Goal: Information Seeking & Learning: Check status

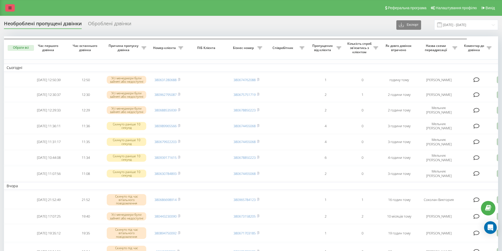
click at [10, 7] on icon at bounding box center [9, 8] width 3 height 4
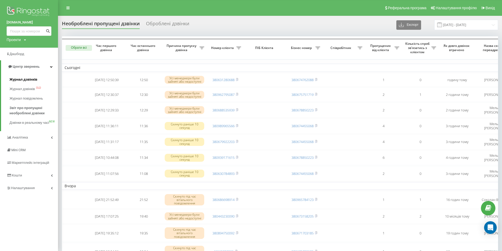
click at [24, 81] on span "Журнал дзвінків" at bounding box center [23, 79] width 28 height 5
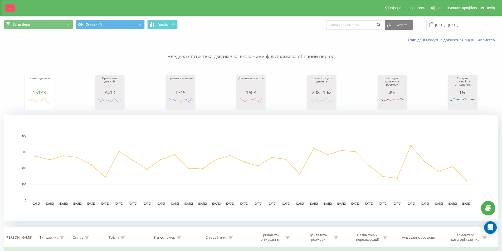
click at [11, 8] on icon at bounding box center [9, 8] width 3 height 4
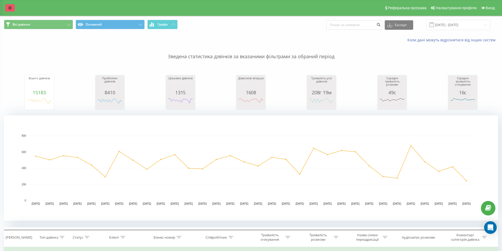
click at [11, 8] on icon at bounding box center [9, 8] width 3 height 4
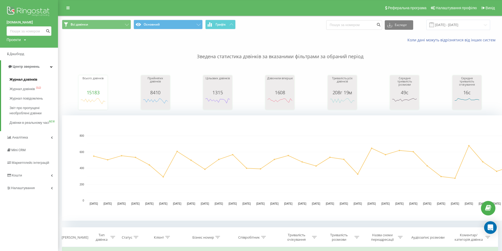
click at [27, 79] on span "Журнал дзвінків" at bounding box center [23, 79] width 28 height 5
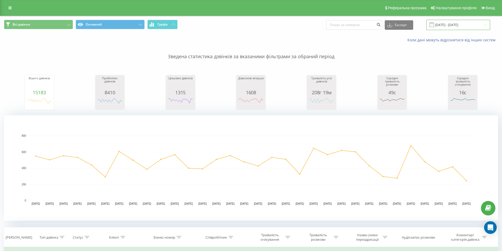
click at [453, 23] on input "[DATE] - [DATE]" at bounding box center [458, 25] width 64 height 10
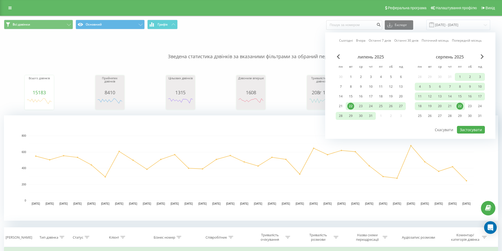
click at [458, 105] on div "22" at bounding box center [459, 106] width 7 height 7
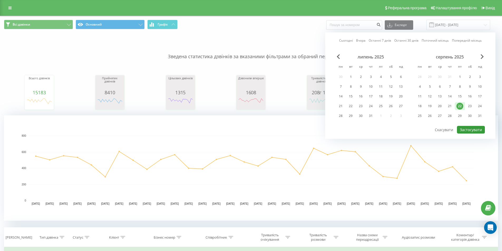
click at [466, 128] on button "Застосувати" at bounding box center [471, 130] width 28 height 8
type input "22.08.2025 - 22.08.2025"
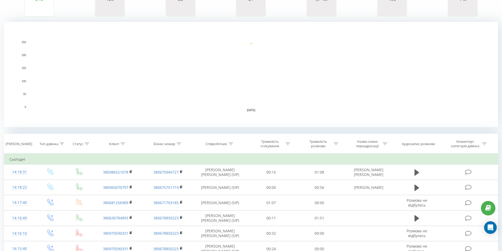
scroll to position [132, 0]
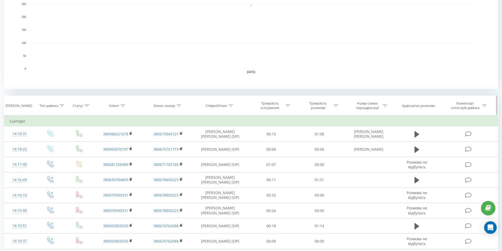
click at [231, 105] on icon at bounding box center [230, 105] width 5 height 3
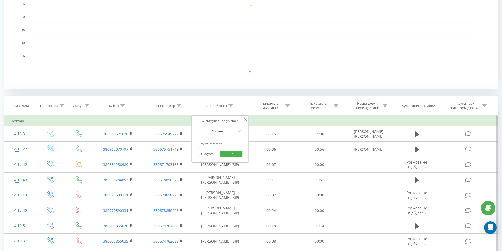
click at [218, 142] on input "text" at bounding box center [220, 143] width 46 height 9
type input "соколан"
click button "OK" at bounding box center [231, 154] width 22 height 7
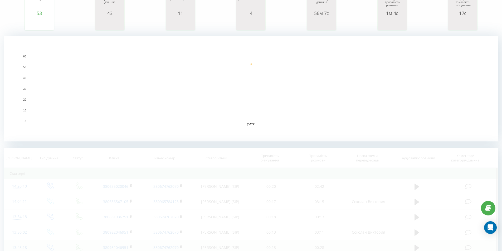
scroll to position [132, 0]
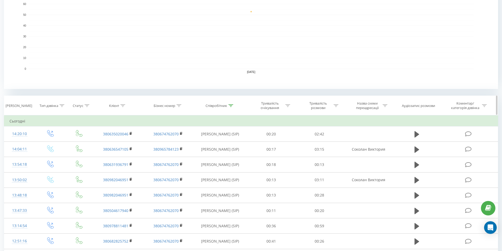
click at [230, 104] on icon at bounding box center [230, 105] width 5 height 3
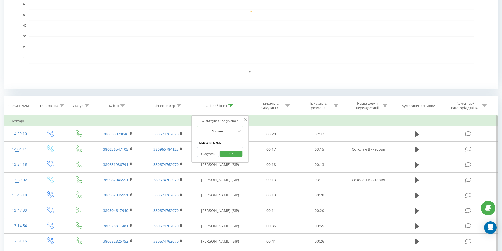
click at [214, 144] on input "соколан" at bounding box center [220, 143] width 46 height 9
type input "с"
click button "OK" at bounding box center [231, 154] width 22 height 7
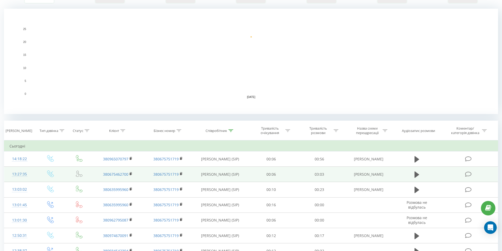
scroll to position [132, 0]
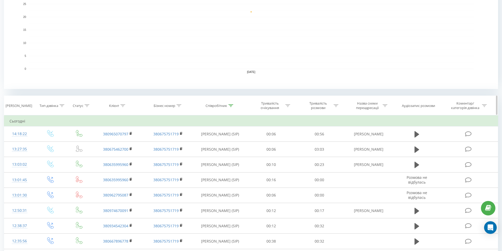
click at [231, 106] on icon at bounding box center [230, 105] width 5 height 3
click at [215, 140] on input "бавыко" at bounding box center [220, 143] width 46 height 9
type input "б"
click at [230, 151] on span "OK" at bounding box center [231, 154] width 15 height 8
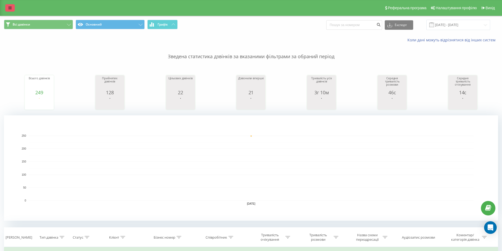
click at [12, 7] on link at bounding box center [9, 7] width 9 height 7
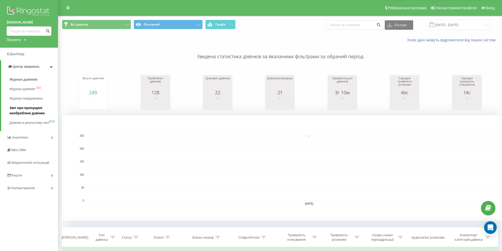
click at [19, 110] on span "Звіт про пропущені необроблені дзвінки" at bounding box center [32, 110] width 46 height 11
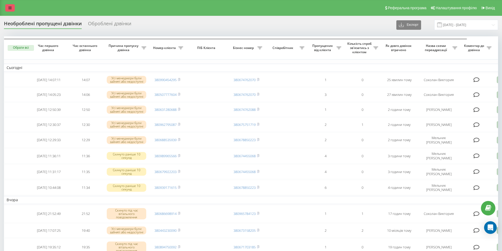
click at [12, 6] on link at bounding box center [9, 7] width 9 height 7
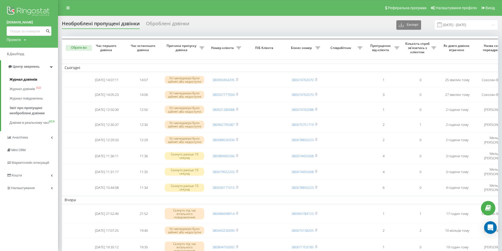
click at [20, 80] on span "Журнал дзвінків" at bounding box center [23, 79] width 28 height 5
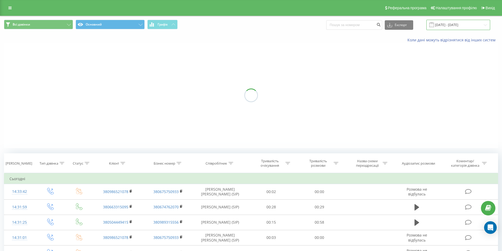
click at [460, 22] on input "22.07.2025 - 22.08.2025" at bounding box center [458, 25] width 64 height 10
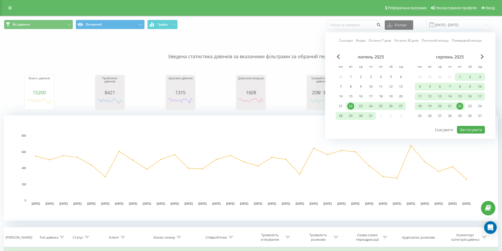
click at [460, 105] on div "22" at bounding box center [459, 106] width 7 height 7
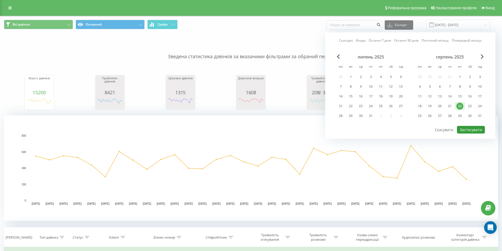
click at [467, 129] on button "Застосувати" at bounding box center [471, 130] width 28 height 8
type input "22.08.2025 - 22.08.2025"
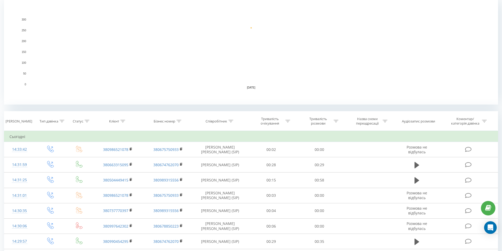
scroll to position [44, 0]
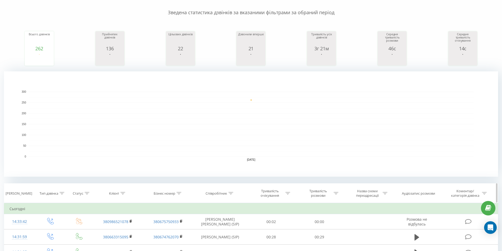
click at [229, 193] on icon at bounding box center [230, 193] width 5 height 3
click at [205, 228] on input "text" at bounding box center [220, 231] width 46 height 9
type input "соколан"
click button "OK" at bounding box center [231, 241] width 22 height 7
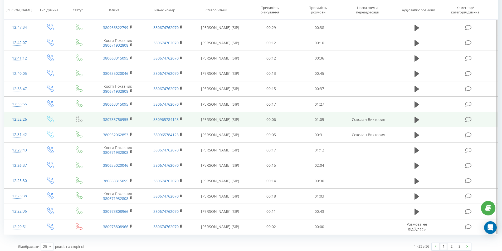
scroll to position [410, 0]
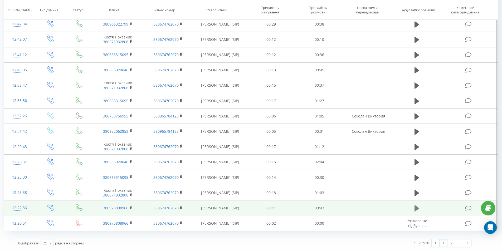
click at [416, 209] on icon at bounding box center [416, 208] width 5 height 6
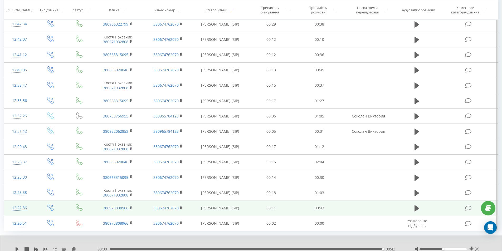
click at [477, 249] on icon at bounding box center [476, 249] width 3 height 4
click at [477, 249] on div "1 x 00:00 00:43 00:43 Відображати 25 10 25 50 100 рядків на сторінці 1 - 25 з 5…" at bounding box center [251, 254] width 494 height 36
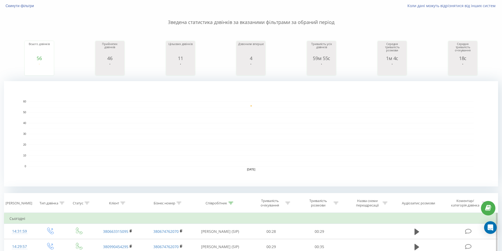
scroll to position [0, 0]
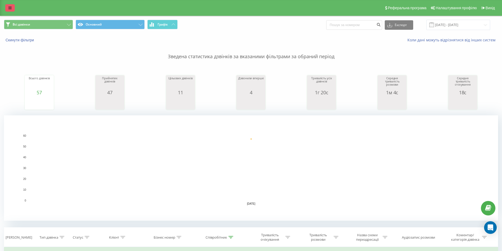
click at [10, 8] on icon at bounding box center [9, 8] width 3 height 4
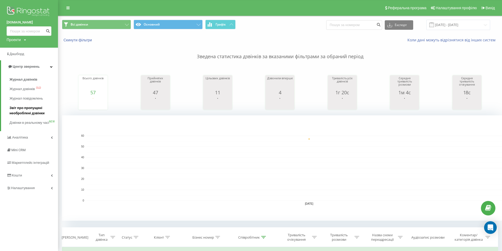
click at [22, 113] on span "Звіт про пропущені необроблені дзвінки" at bounding box center [32, 110] width 46 height 11
